Goal: Understand process/instructions: Learn how to perform a task or action

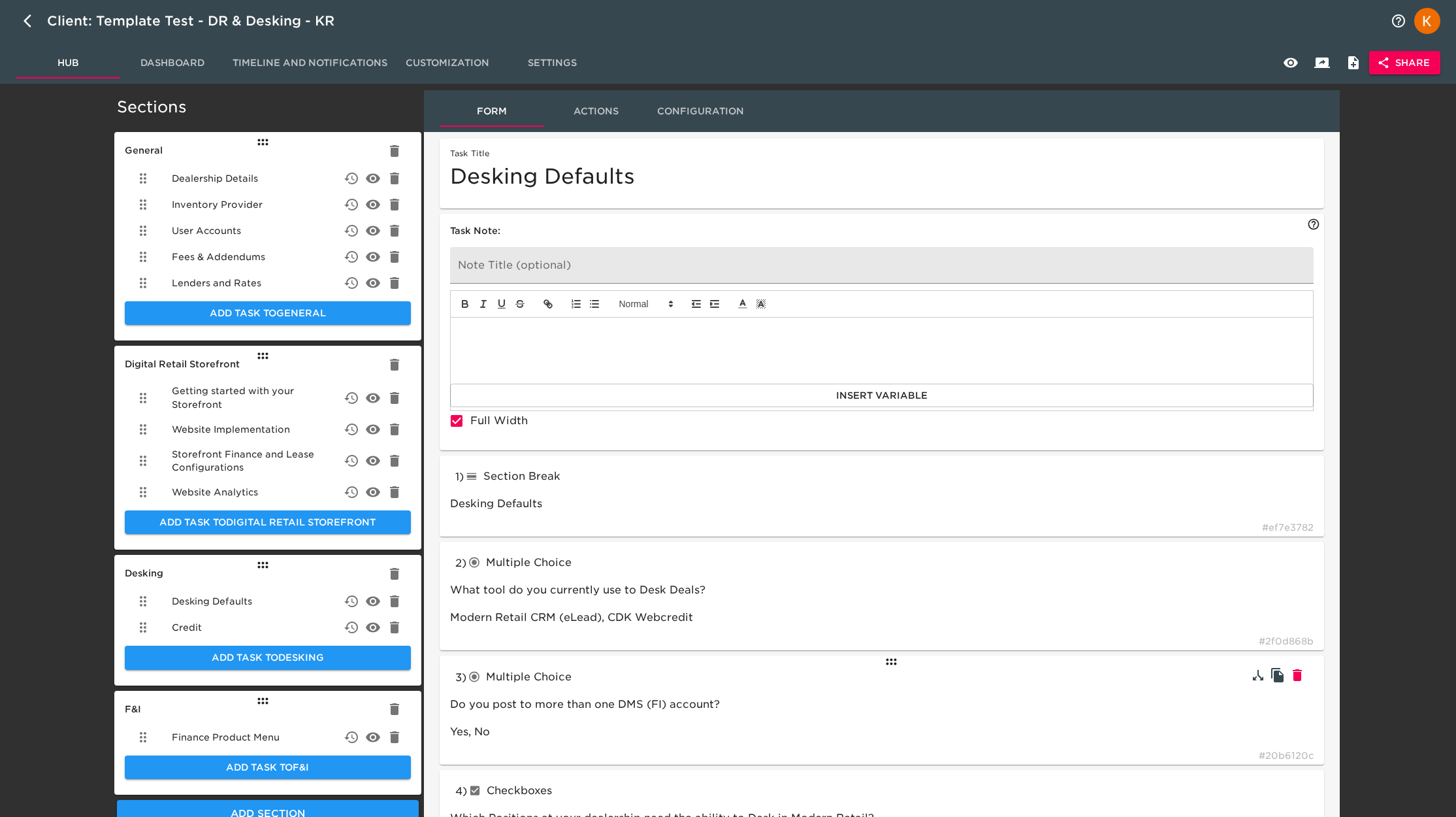
scroll to position [3, 0]
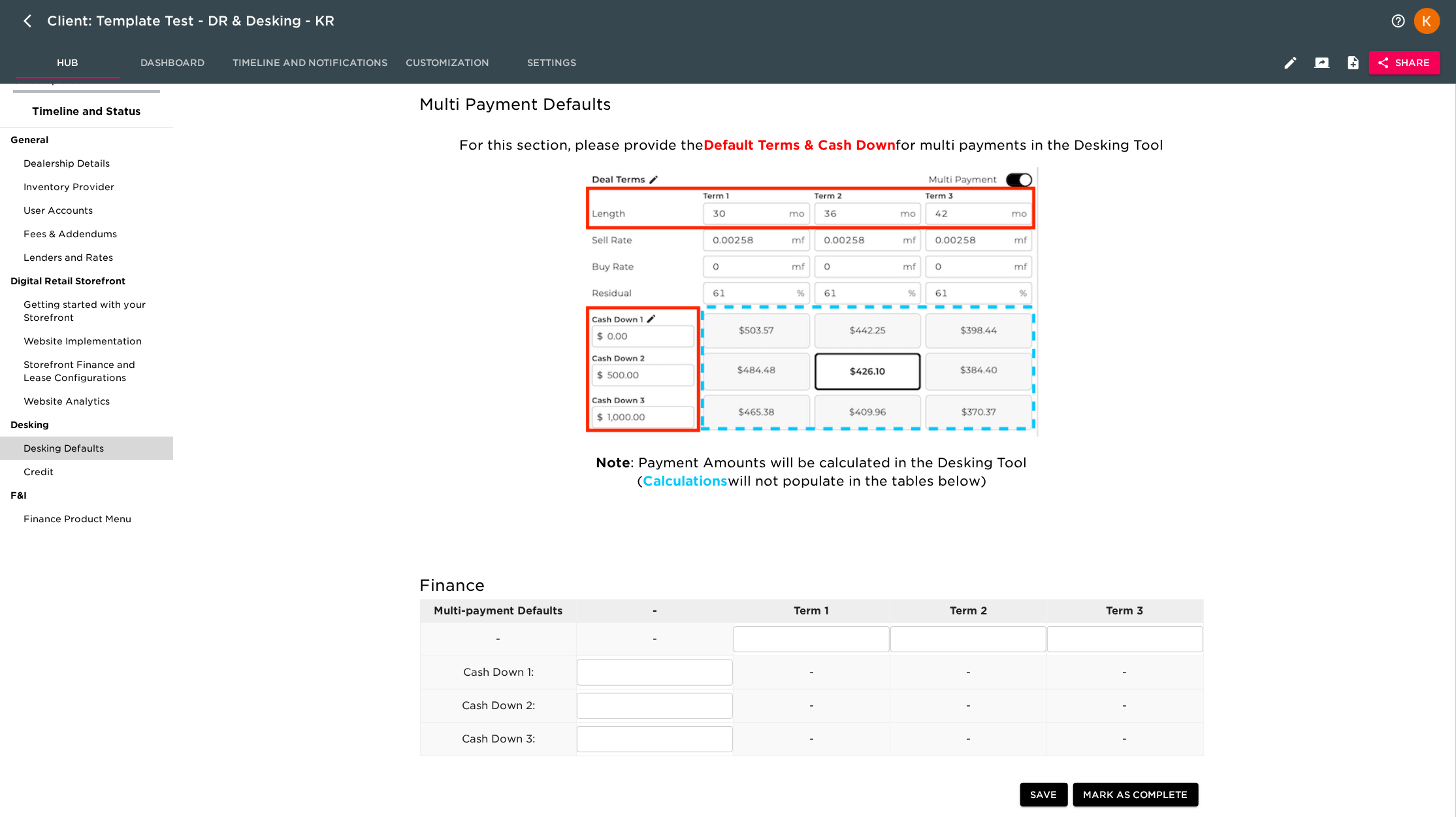
scroll to position [65, 0]
drag, startPoint x: 886, startPoint y: 147, endPoint x: 732, endPoint y: 169, distance: 155.6
click at [736, 150] on strong "Default Terms & Cash Down" at bounding box center [800, 147] width 192 height 16
drag, startPoint x: 671, startPoint y: 478, endPoint x: 765, endPoint y: 494, distance: 95.4
click at [765, 494] on div "For this section, please provide the Default Terms & Cash Down for multi paymen…" at bounding box center [812, 333] width 784 height 409
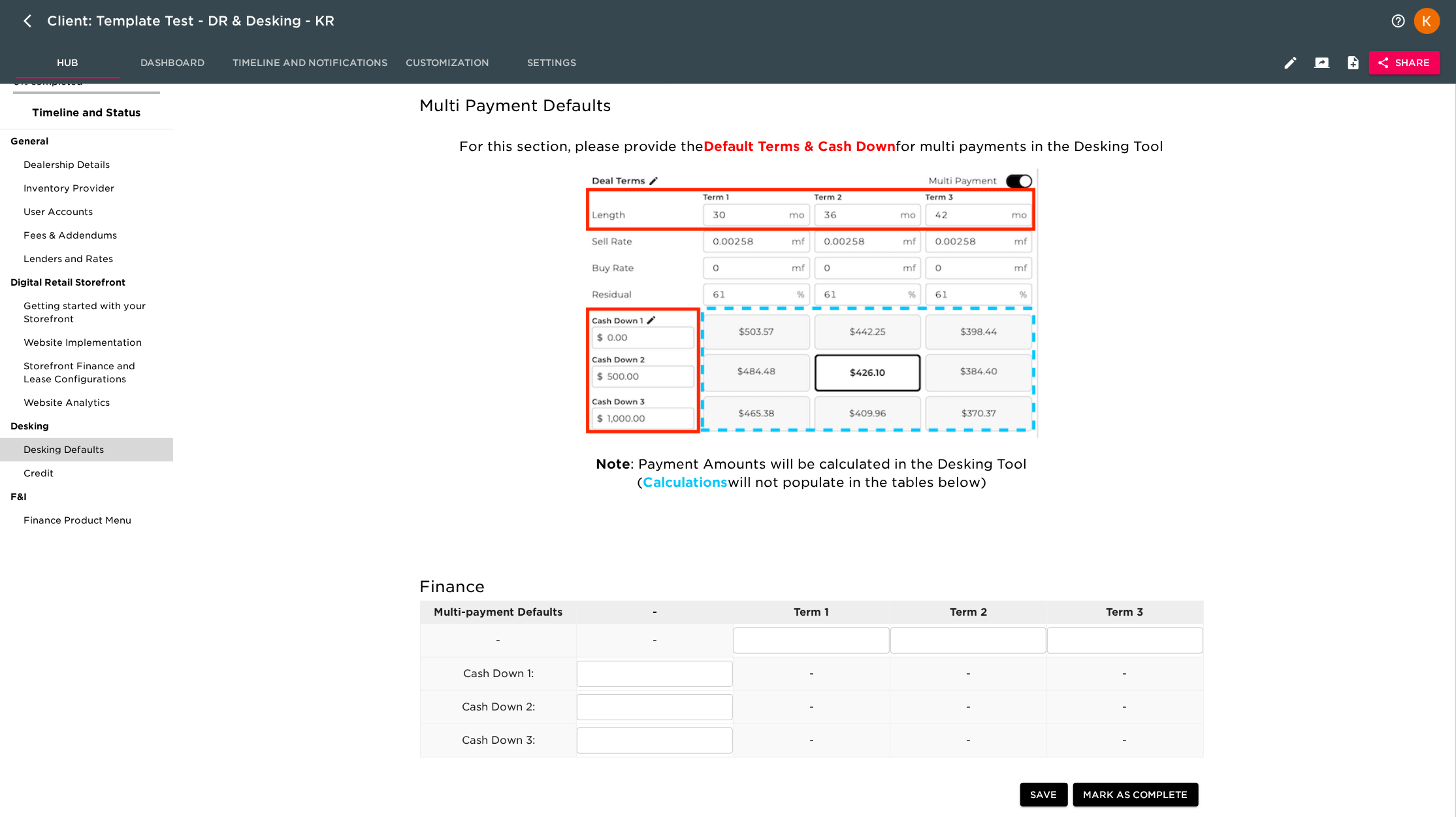
click at [1168, 507] on p at bounding box center [812, 511] width 764 height 13
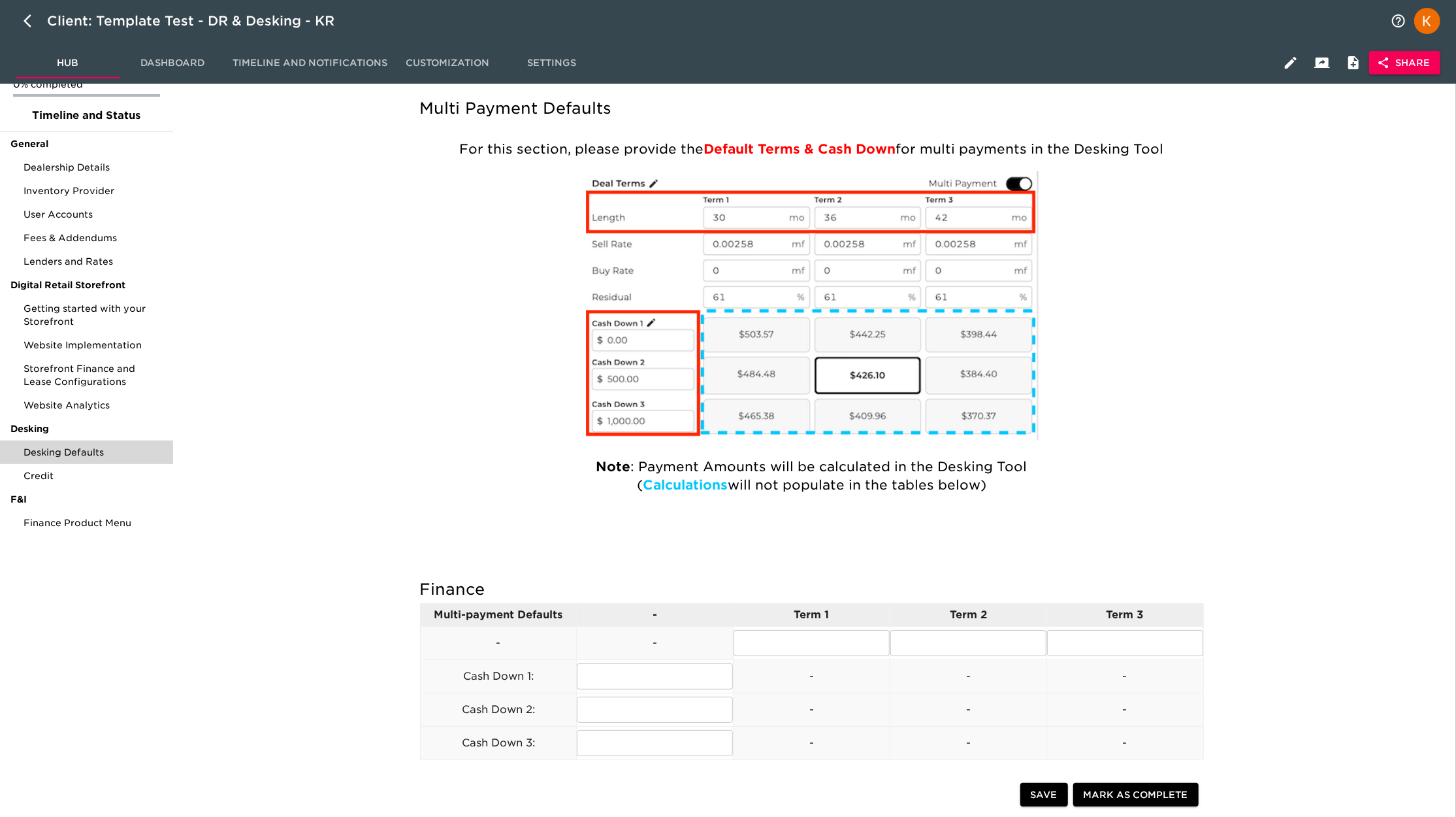
scroll to position [45, 0]
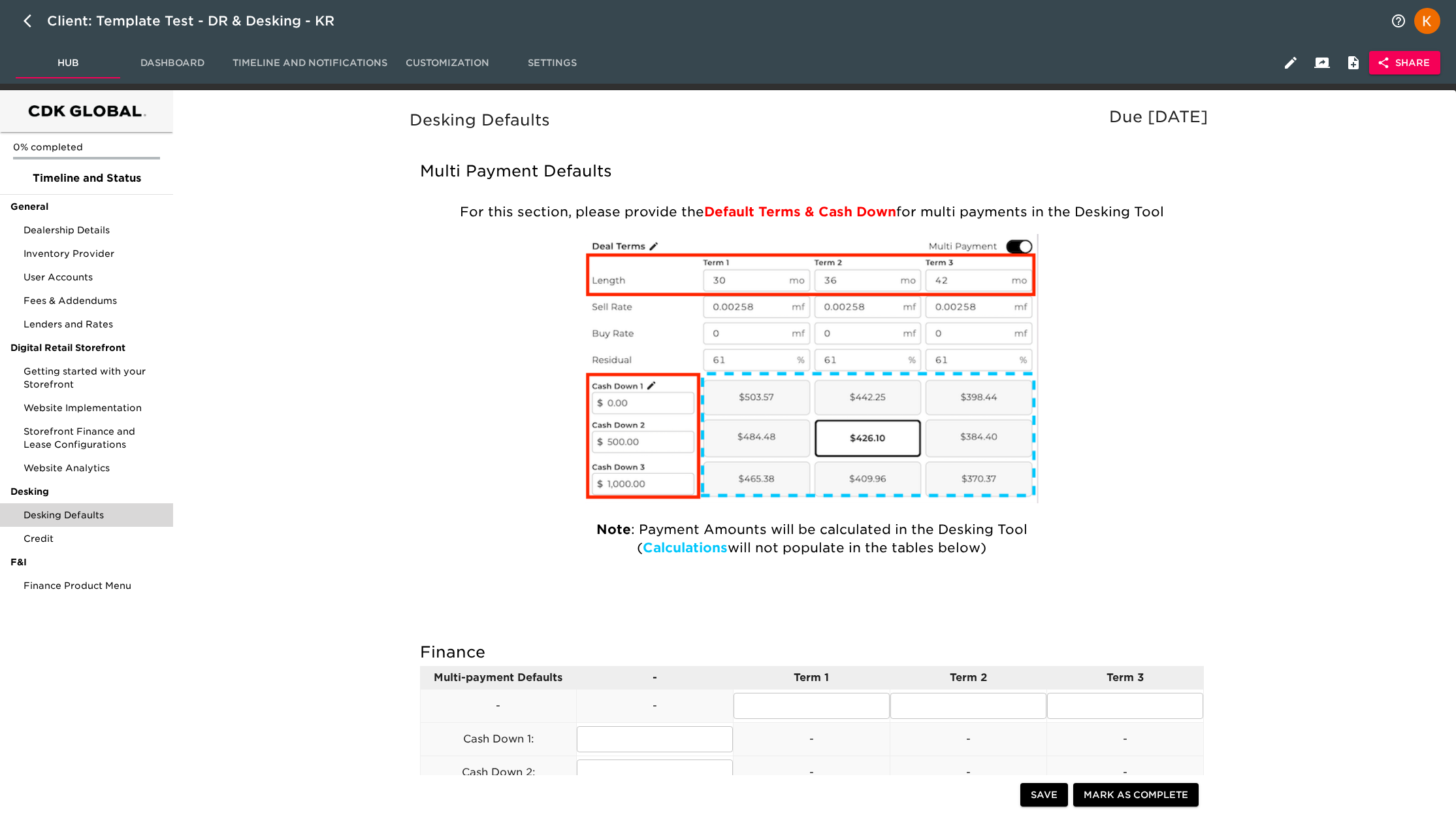
scroll to position [60, 0]
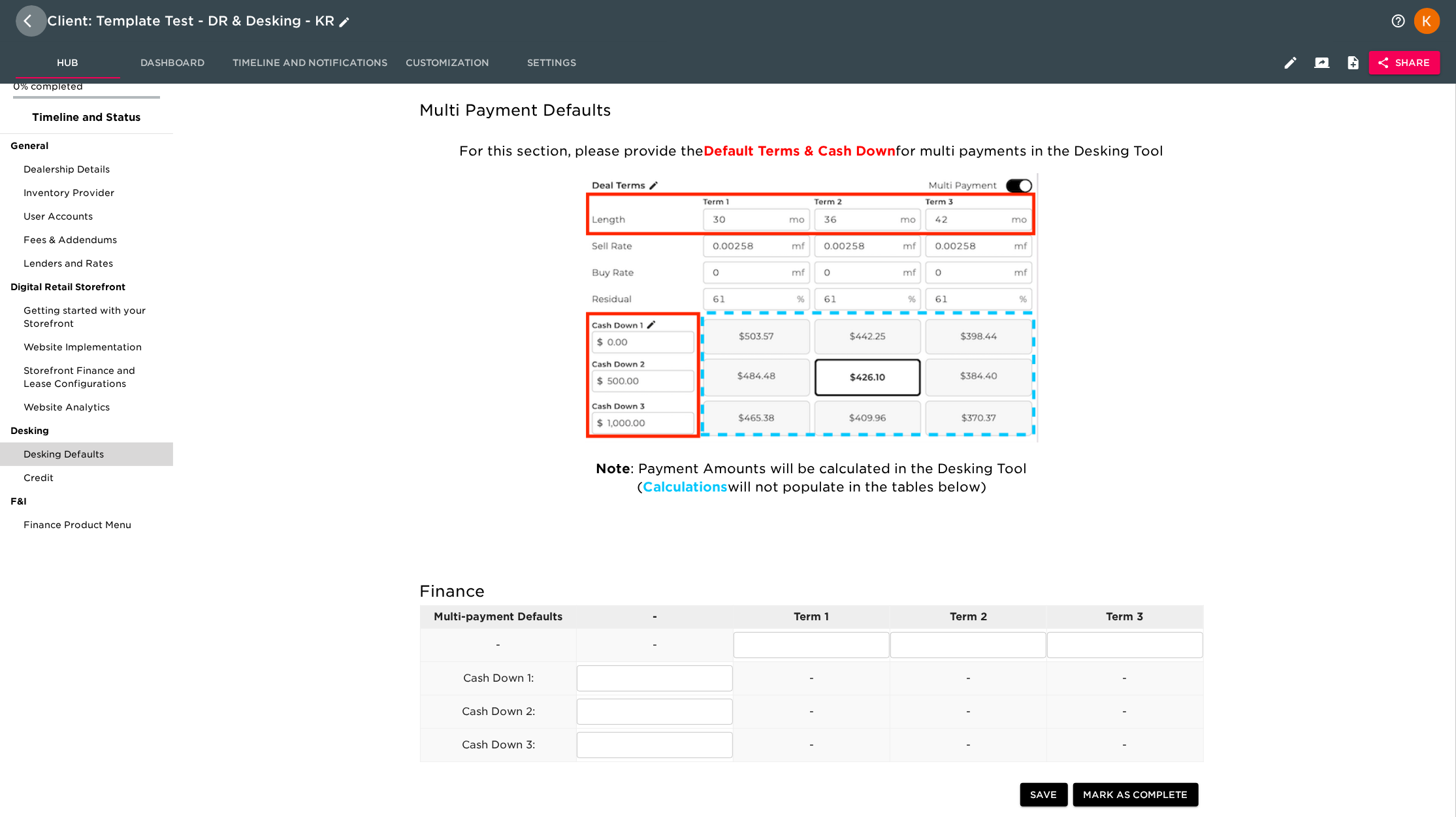
click at [29, 20] on icon "button" at bounding box center [32, 21] width 16 height 16
select select "10"
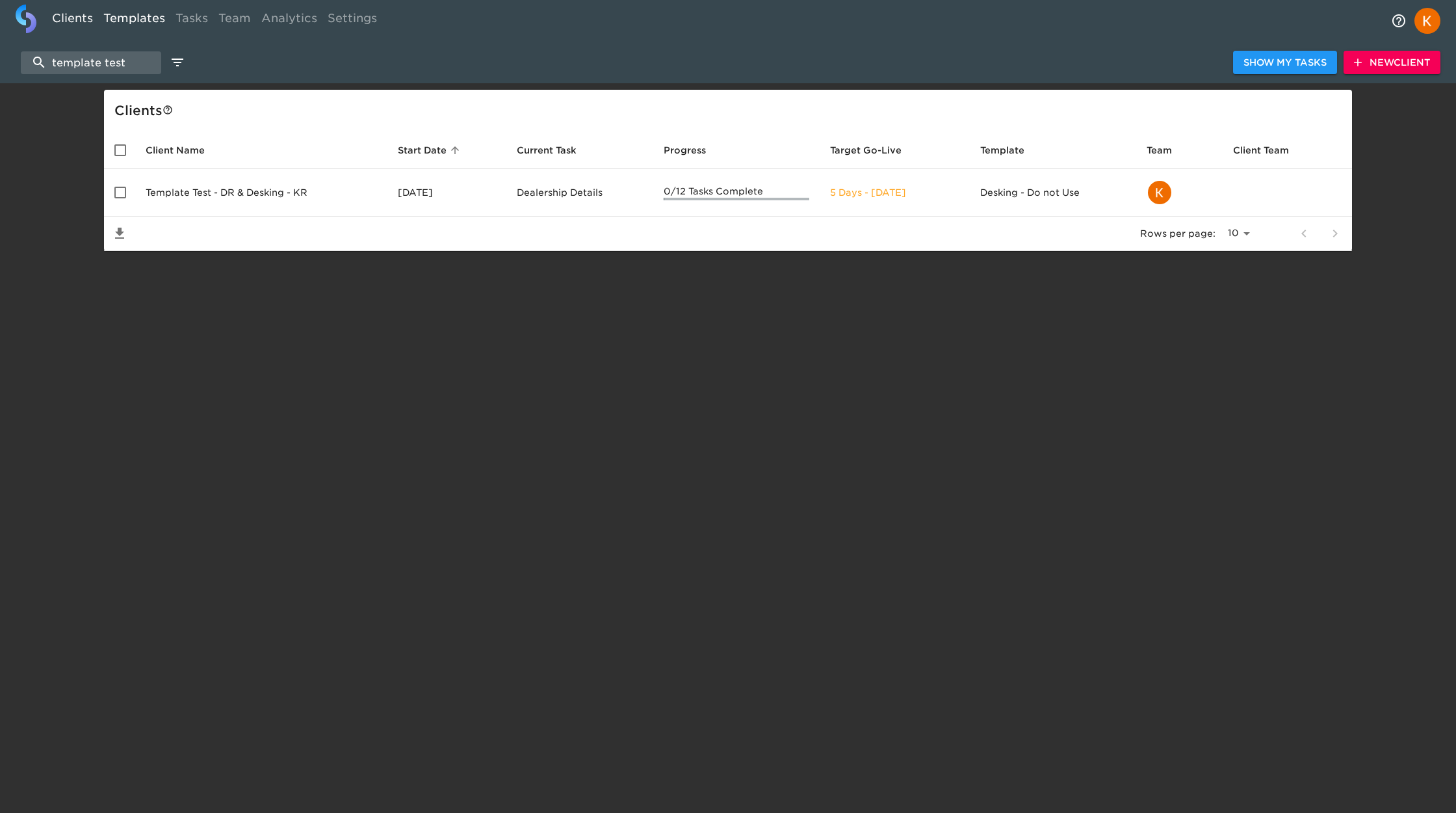
click at [146, 20] on link "Templates" at bounding box center [134, 21] width 72 height 32
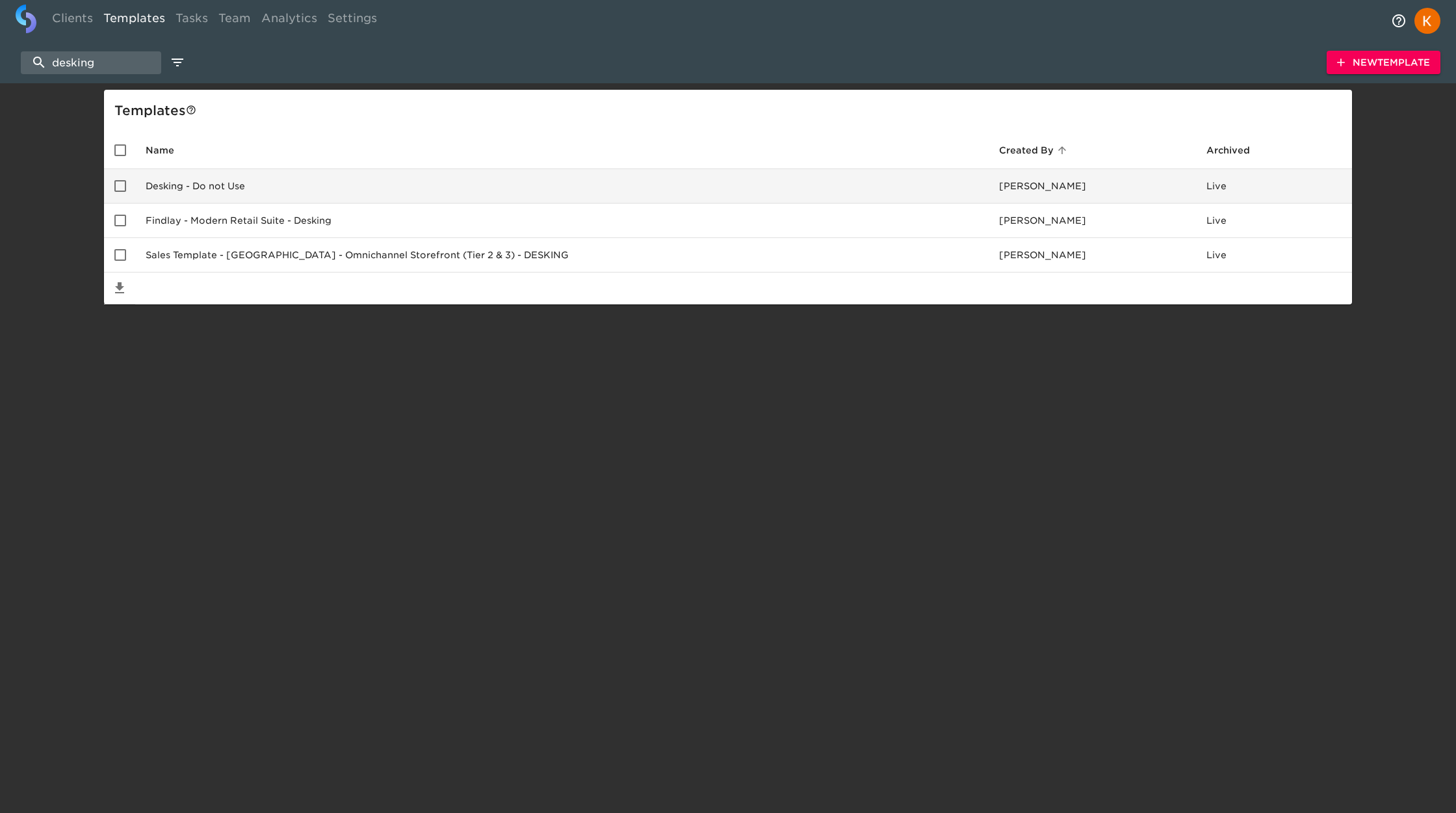
click at [203, 184] on td "Desking - Do not Use" at bounding box center [561, 185] width 853 height 35
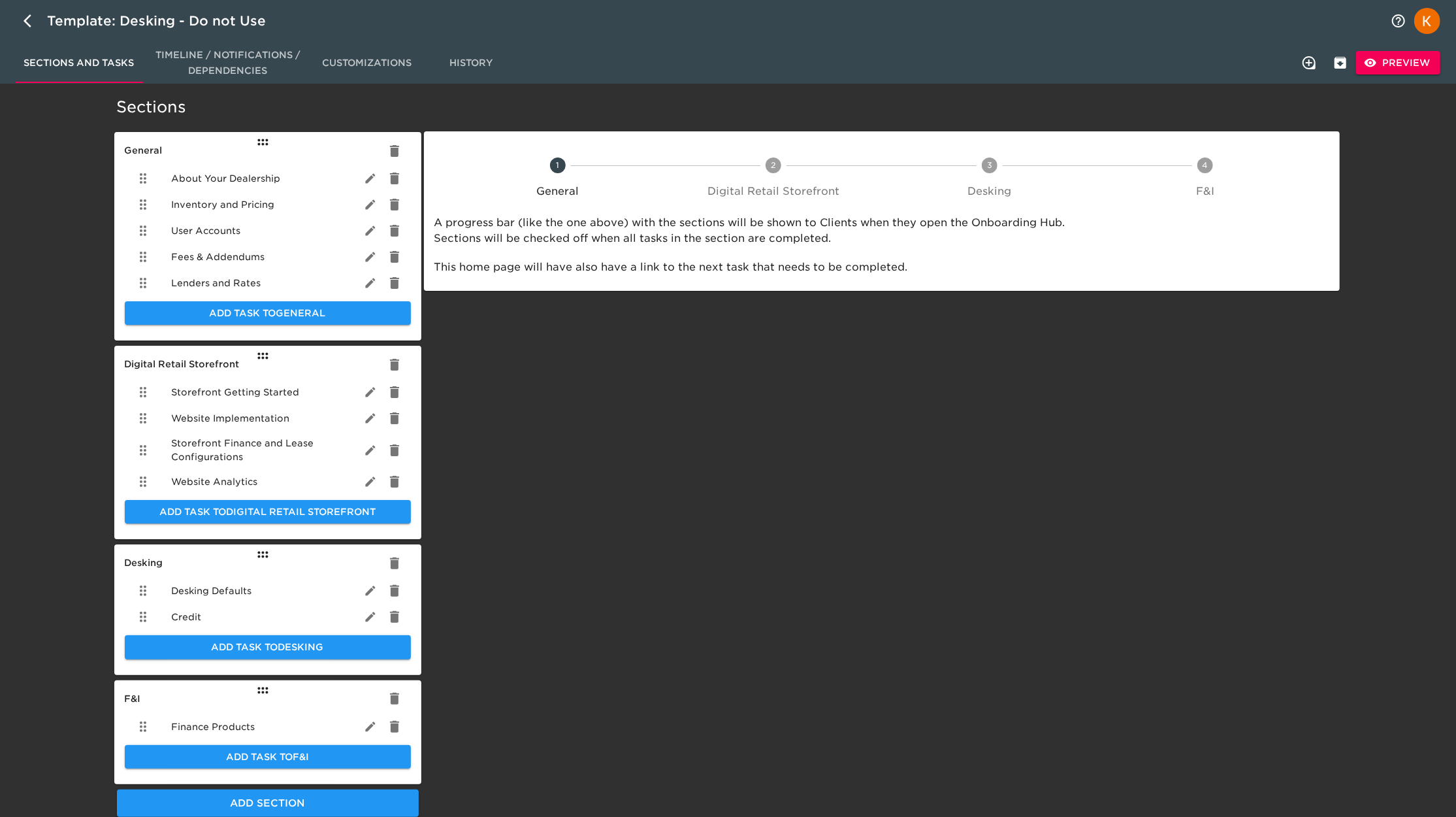
click at [210, 579] on div "Desking Defaults" at bounding box center [268, 591] width 286 height 26
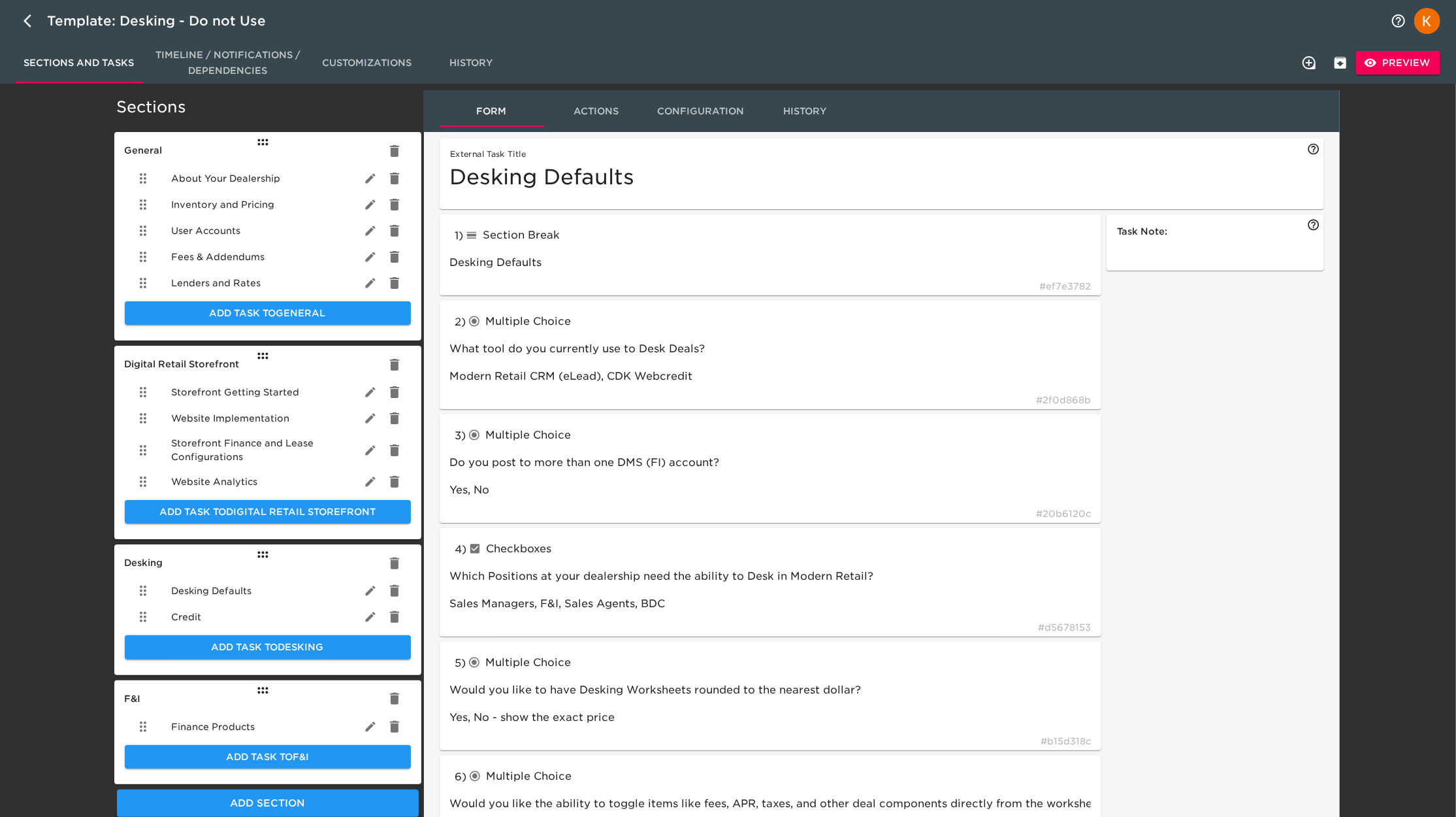
click at [214, 581] on div "Desking Defaults" at bounding box center [268, 591] width 286 height 26
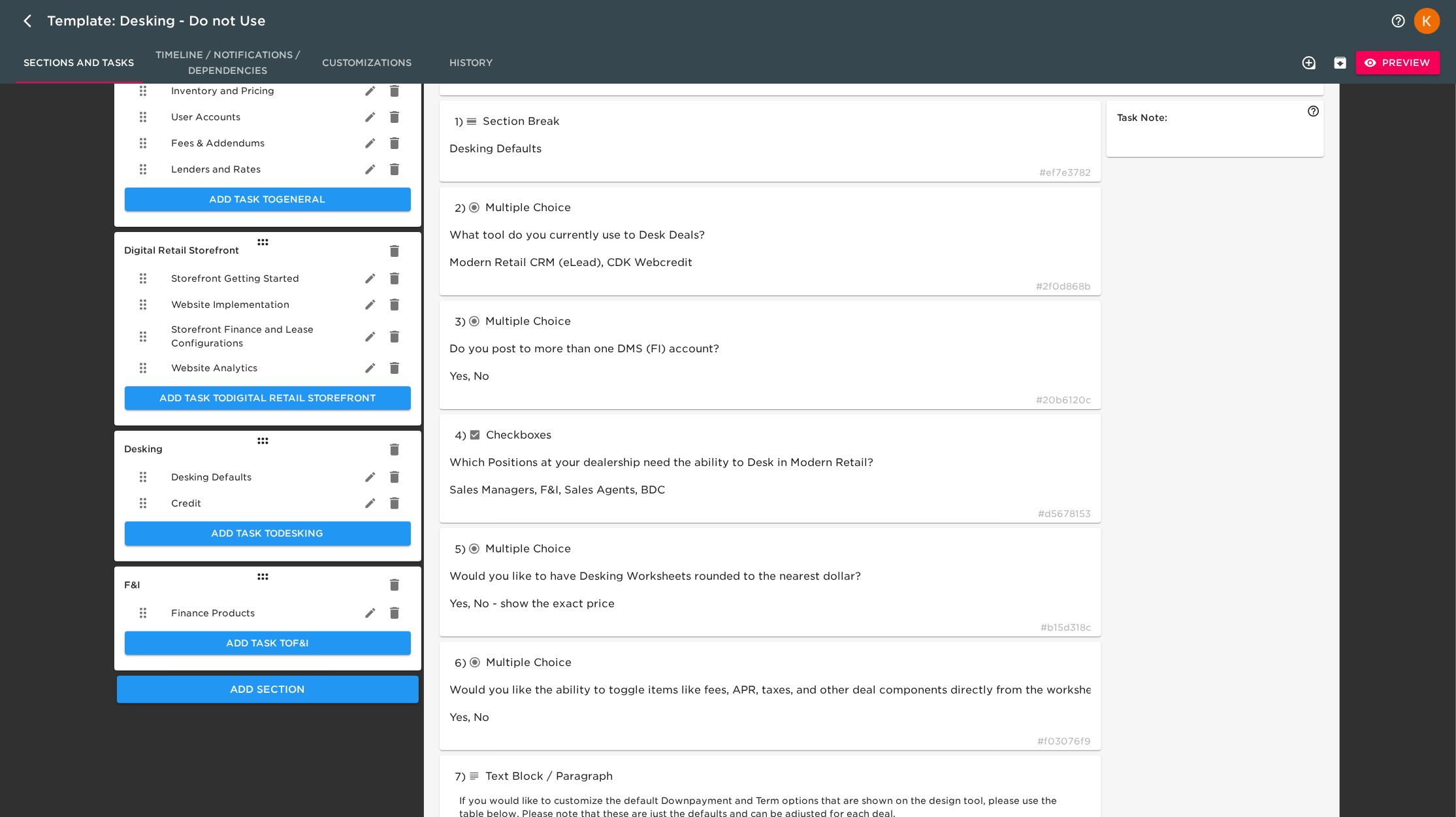
click at [1423, 75] on div "Sections and Tasks Timeline / Notifications / Dependencies Customizations Histo…" at bounding box center [728, 62] width 1456 height 42
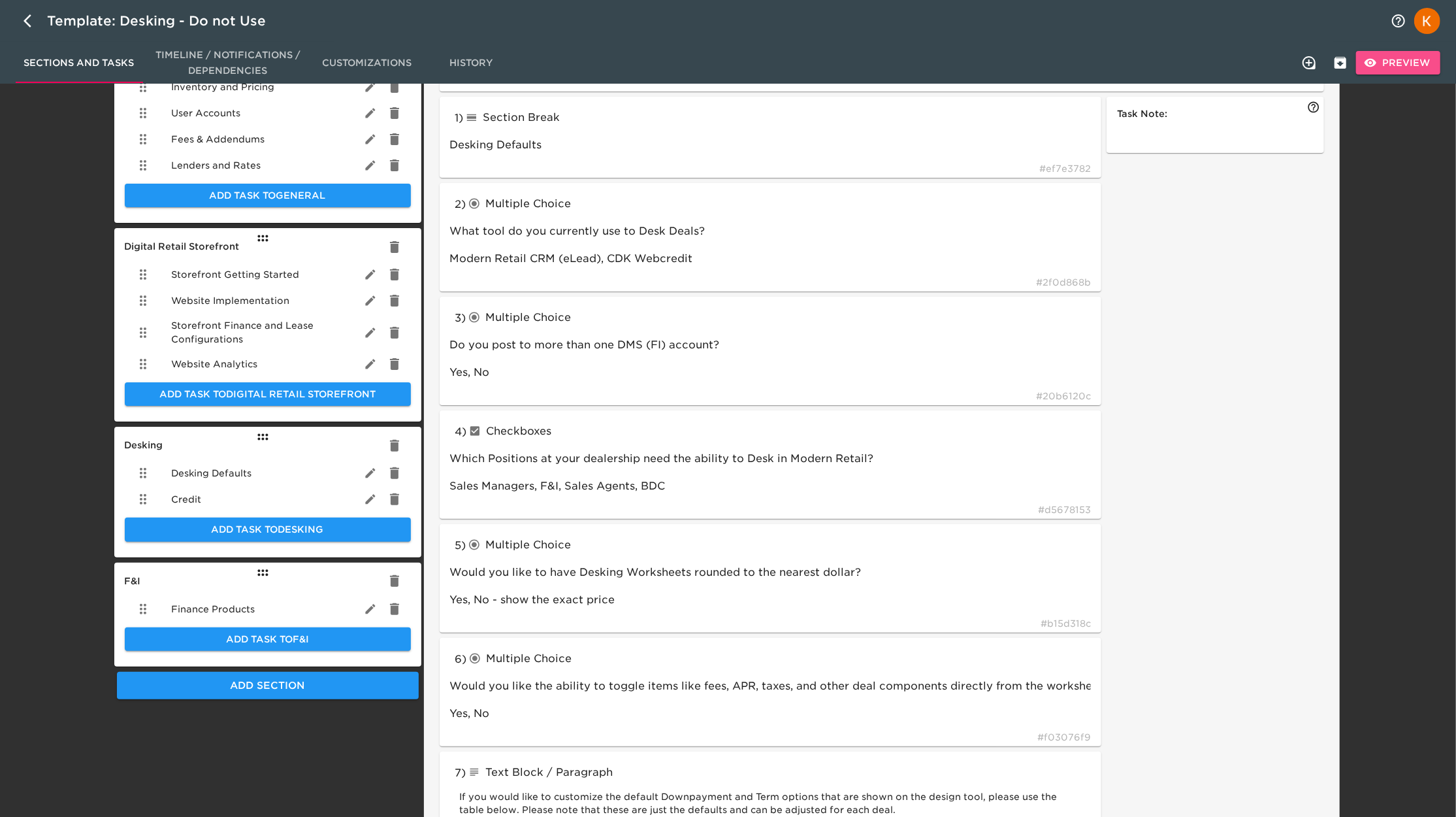
click at [1389, 56] on span "Preview" at bounding box center [1399, 62] width 63 height 16
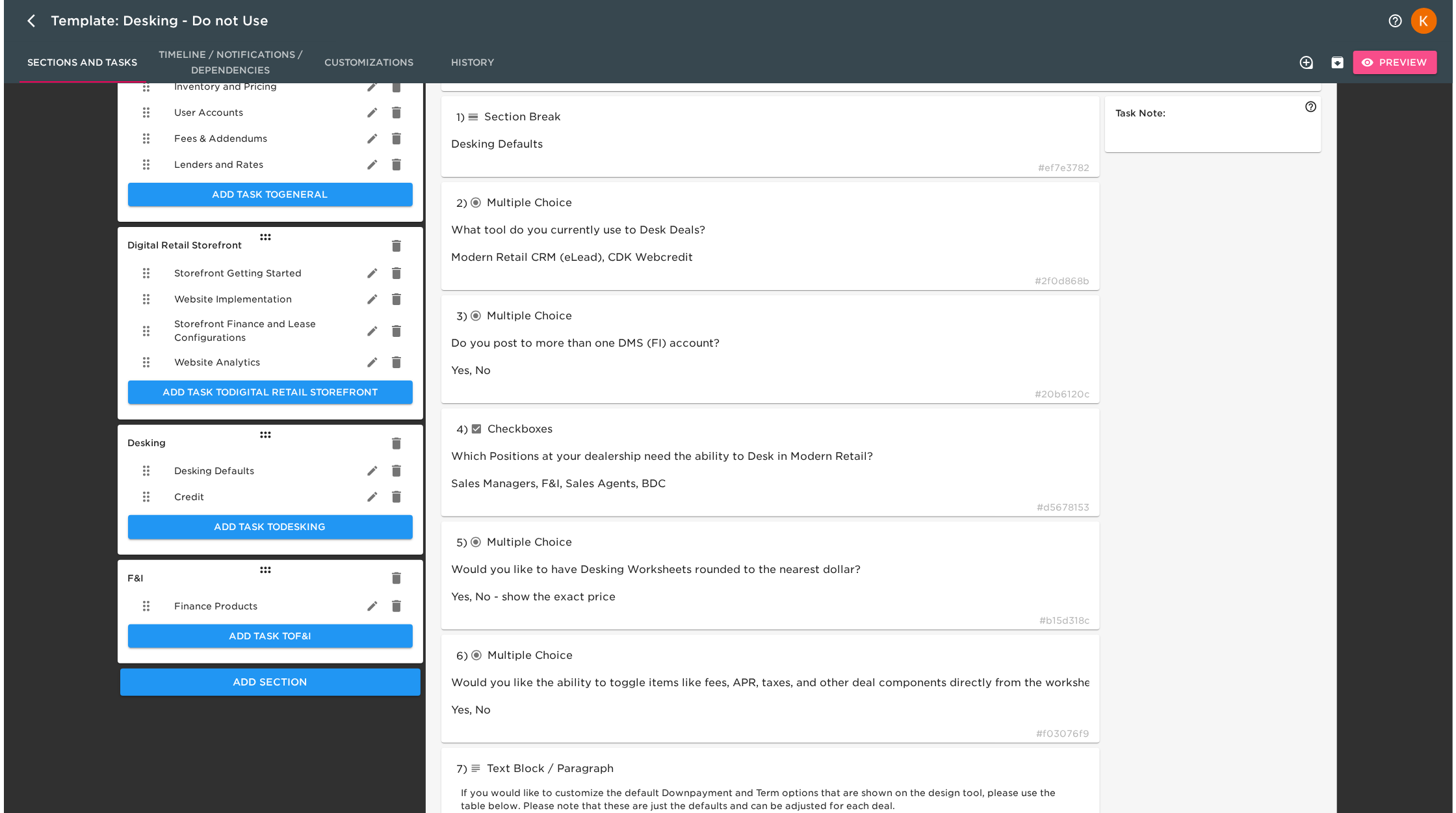
scroll to position [46, 0]
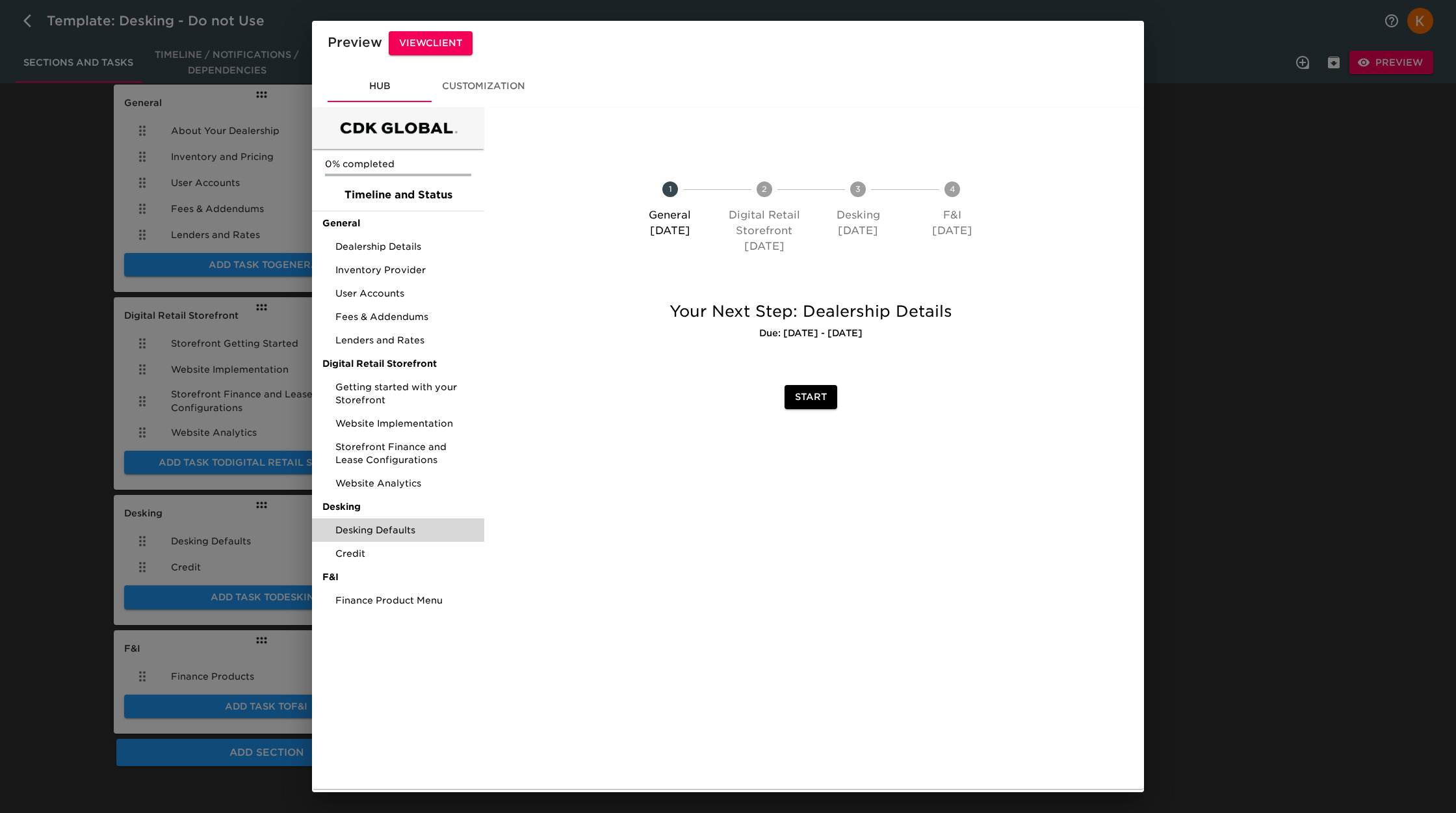
click at [378, 520] on div "Desking Defaults" at bounding box center [398, 530] width 173 height 24
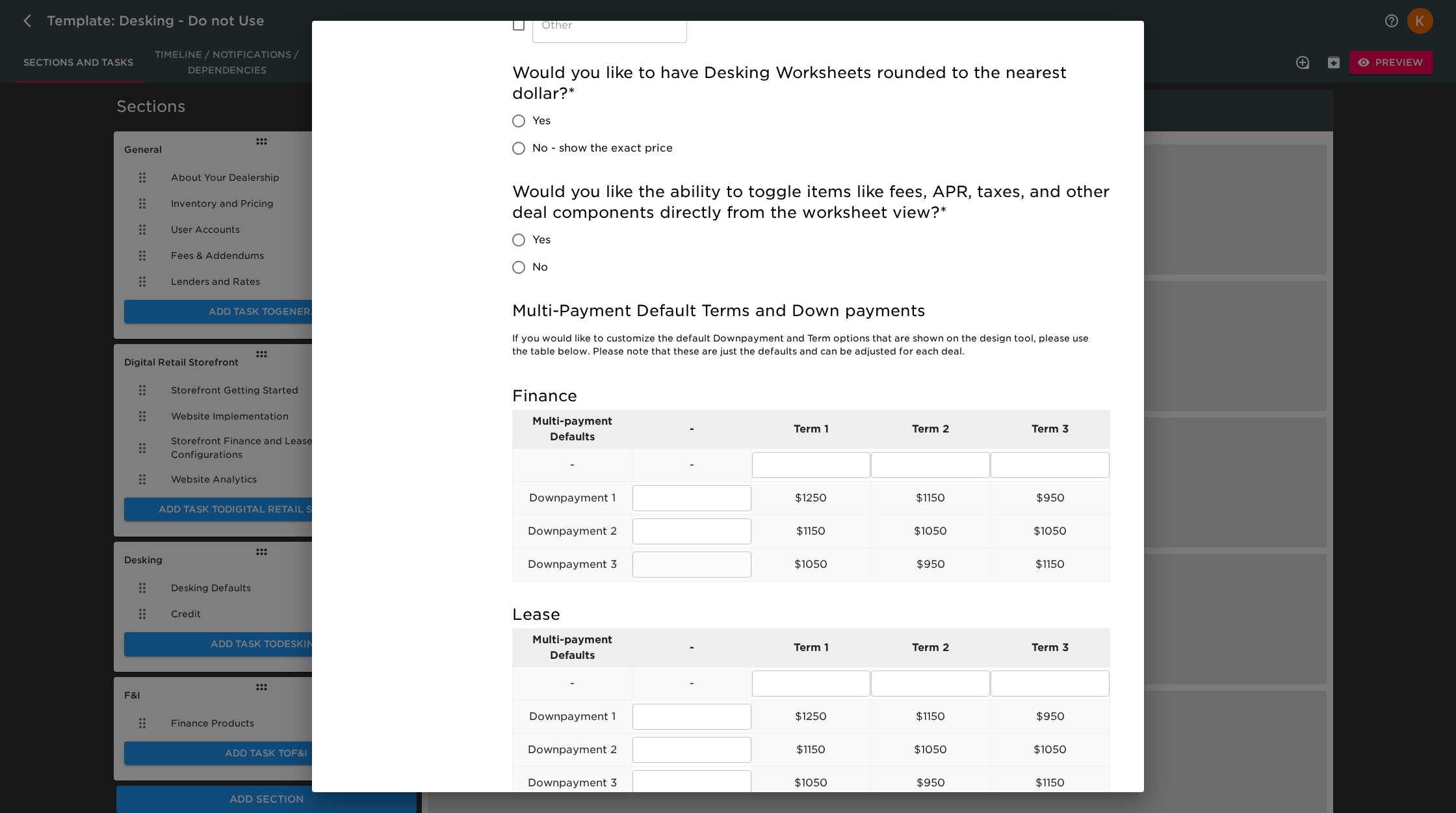
scroll to position [763, 0]
